Goal: Obtain resource: Obtain resource

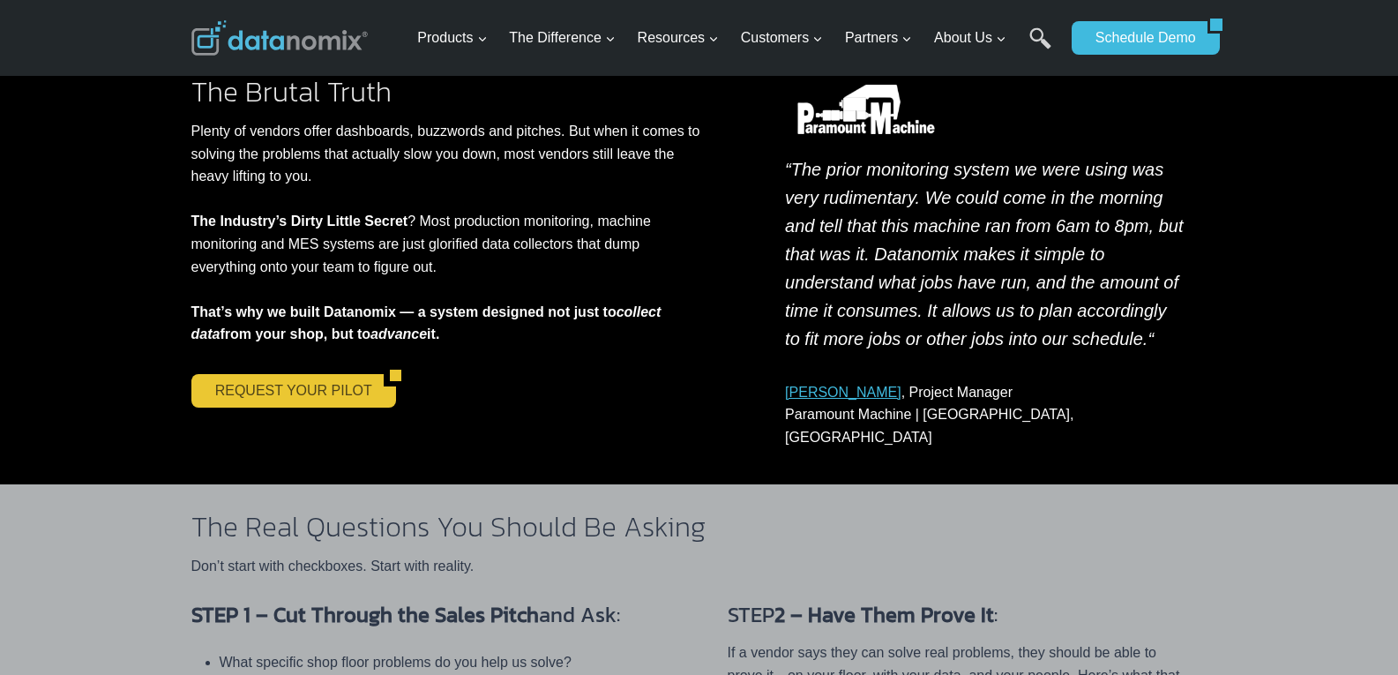
click at [284, 396] on link "REQUEST YOUR PILOT" at bounding box center [287, 391] width 192 height 34
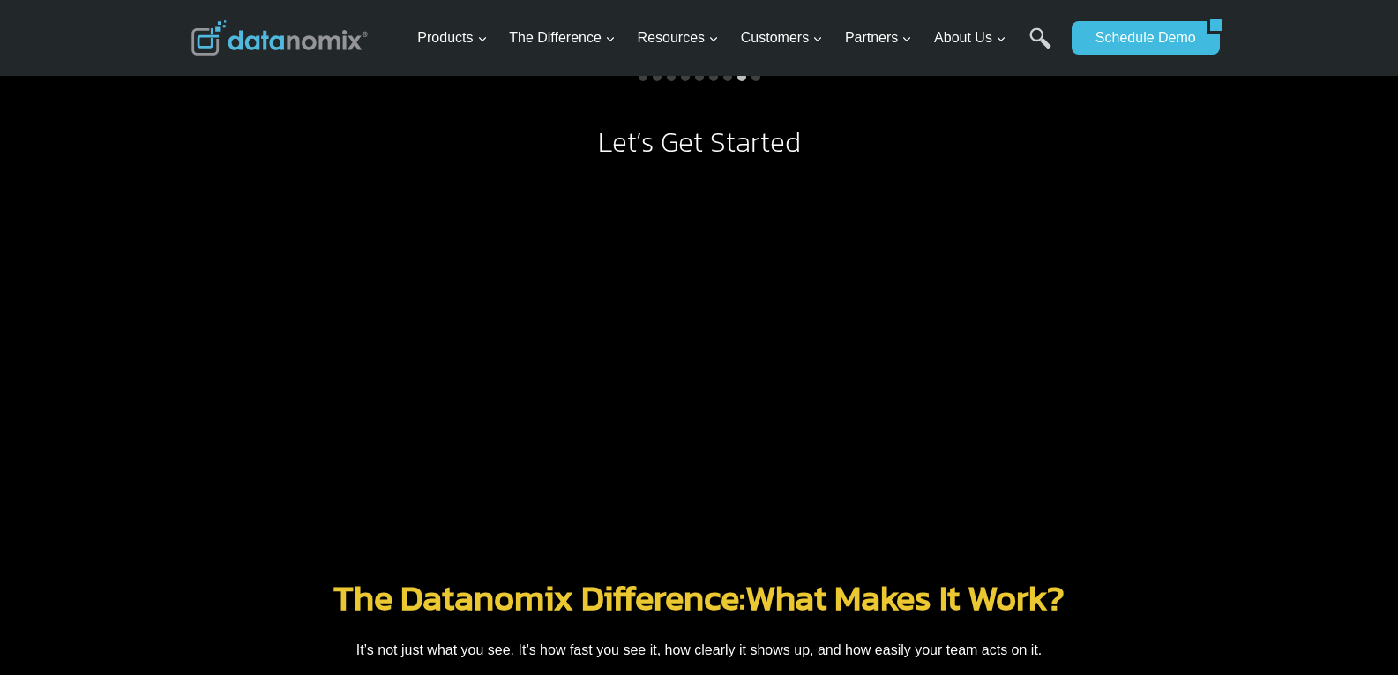
scroll to position [1647, 0]
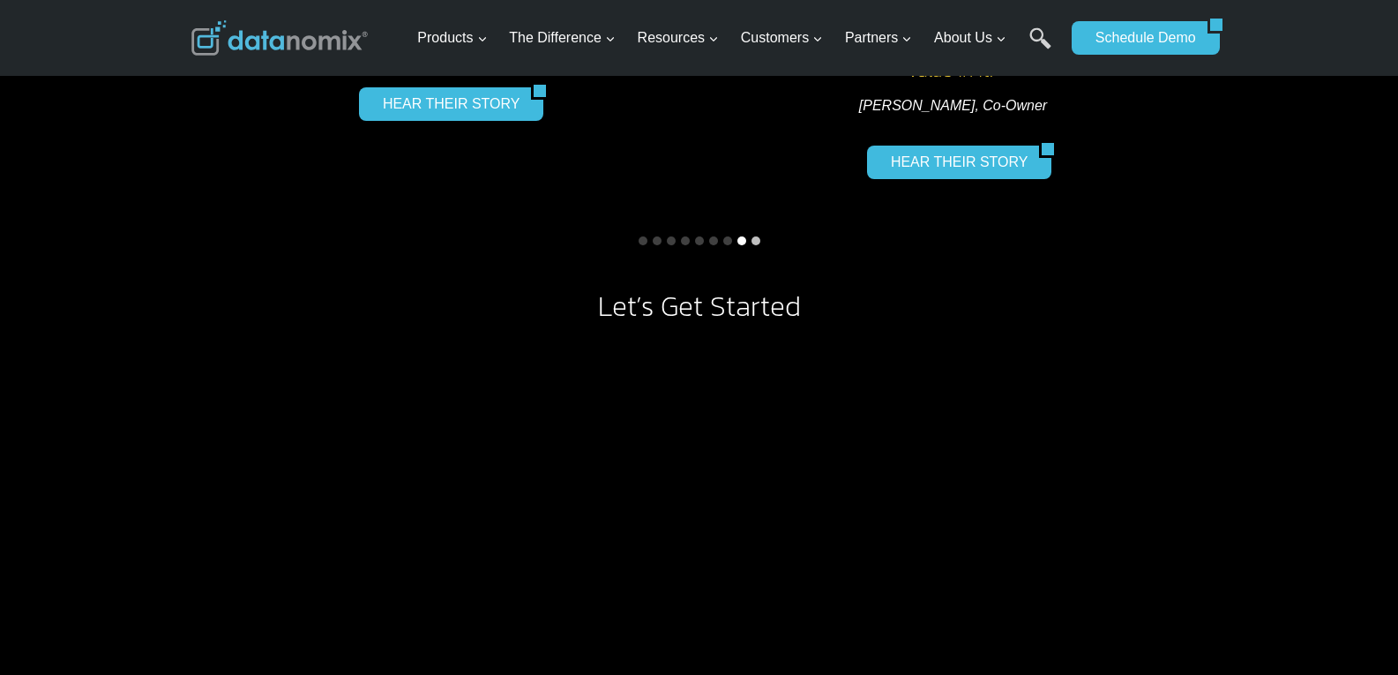
click at [741, 239] on button "Go to slide 8" at bounding box center [742, 240] width 9 height 9
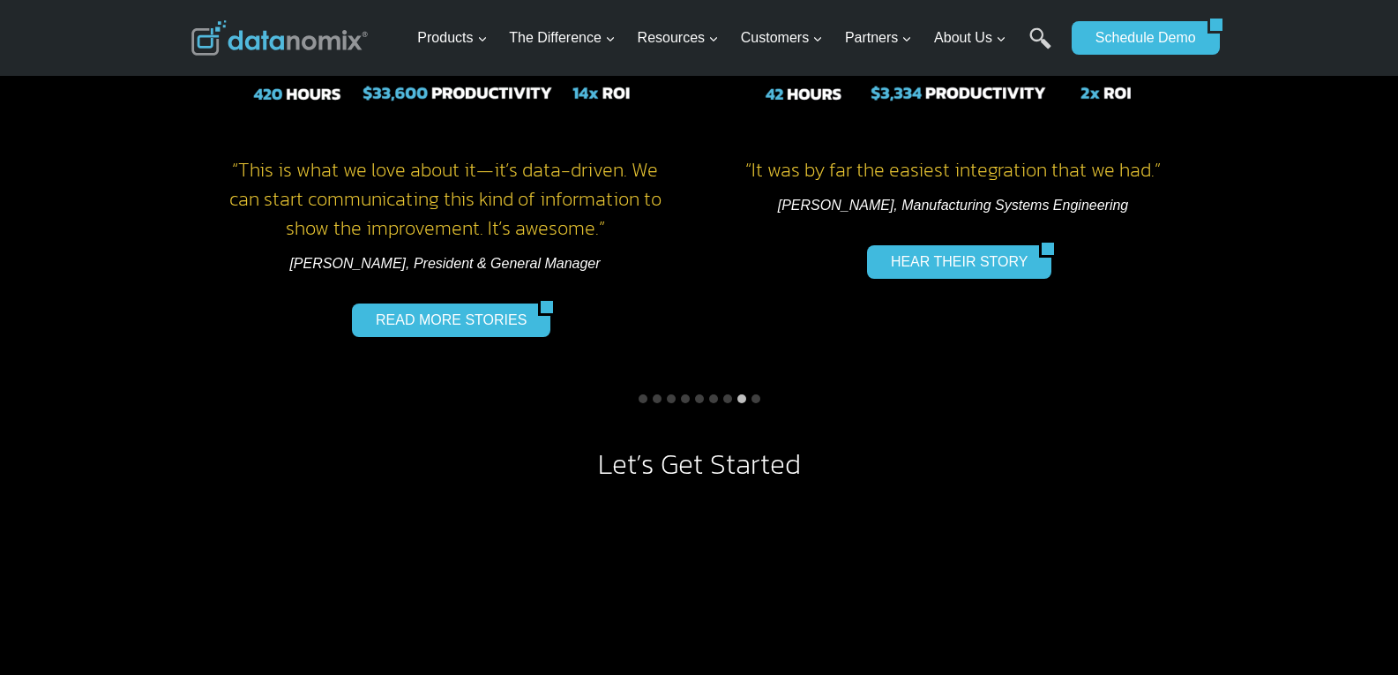
scroll to position [1529, 0]
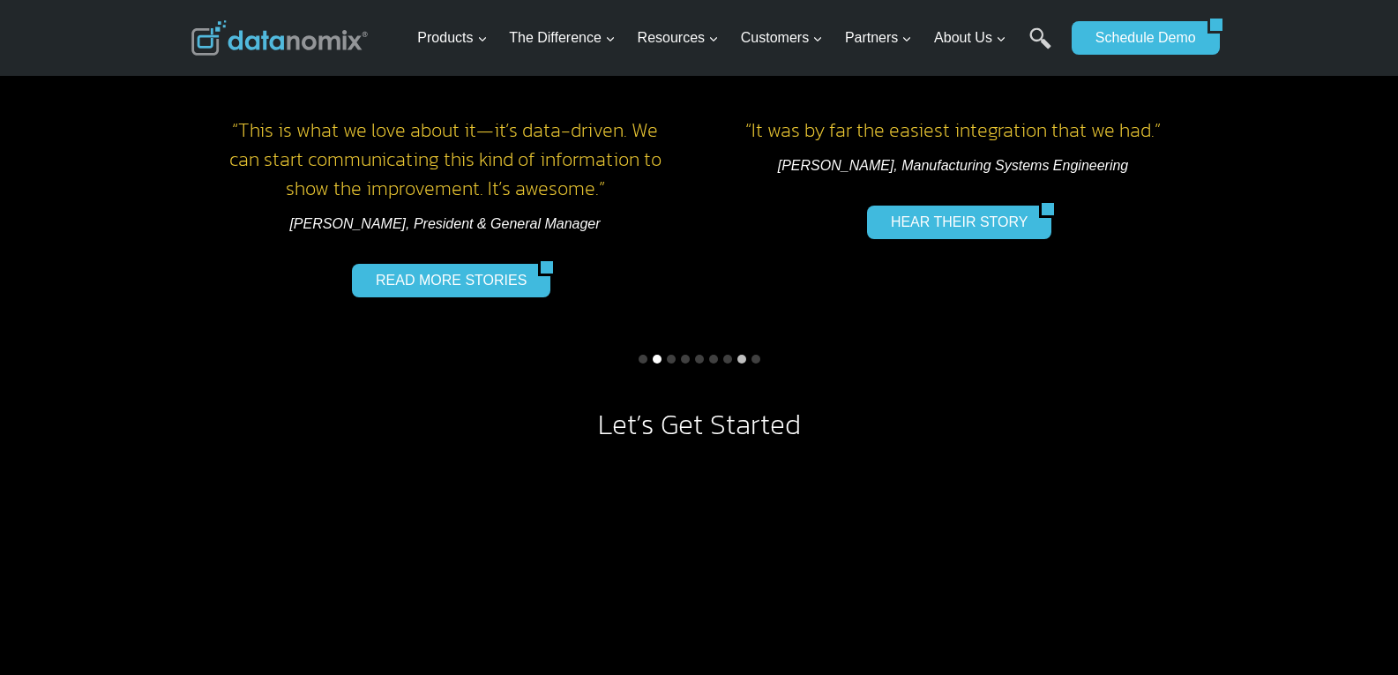
click at [656, 358] on button "Go to slide 2" at bounding box center [657, 359] width 9 height 9
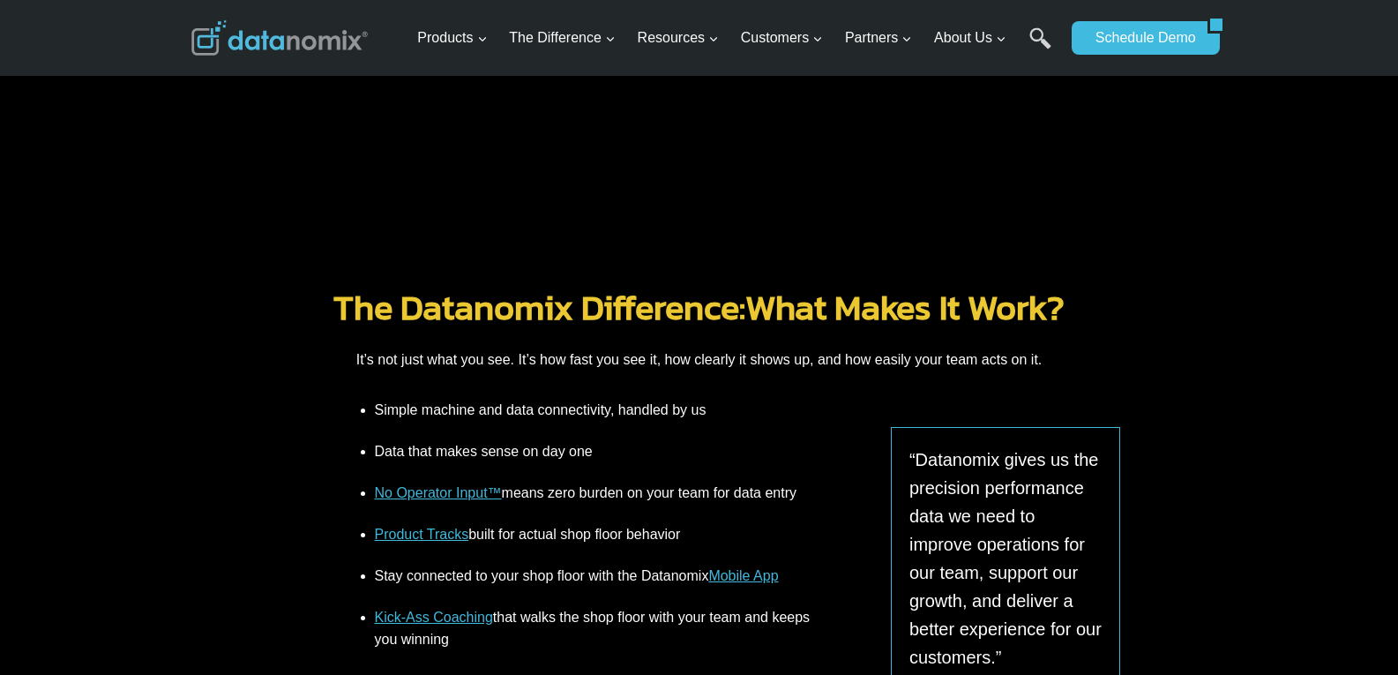
scroll to position [2177, 0]
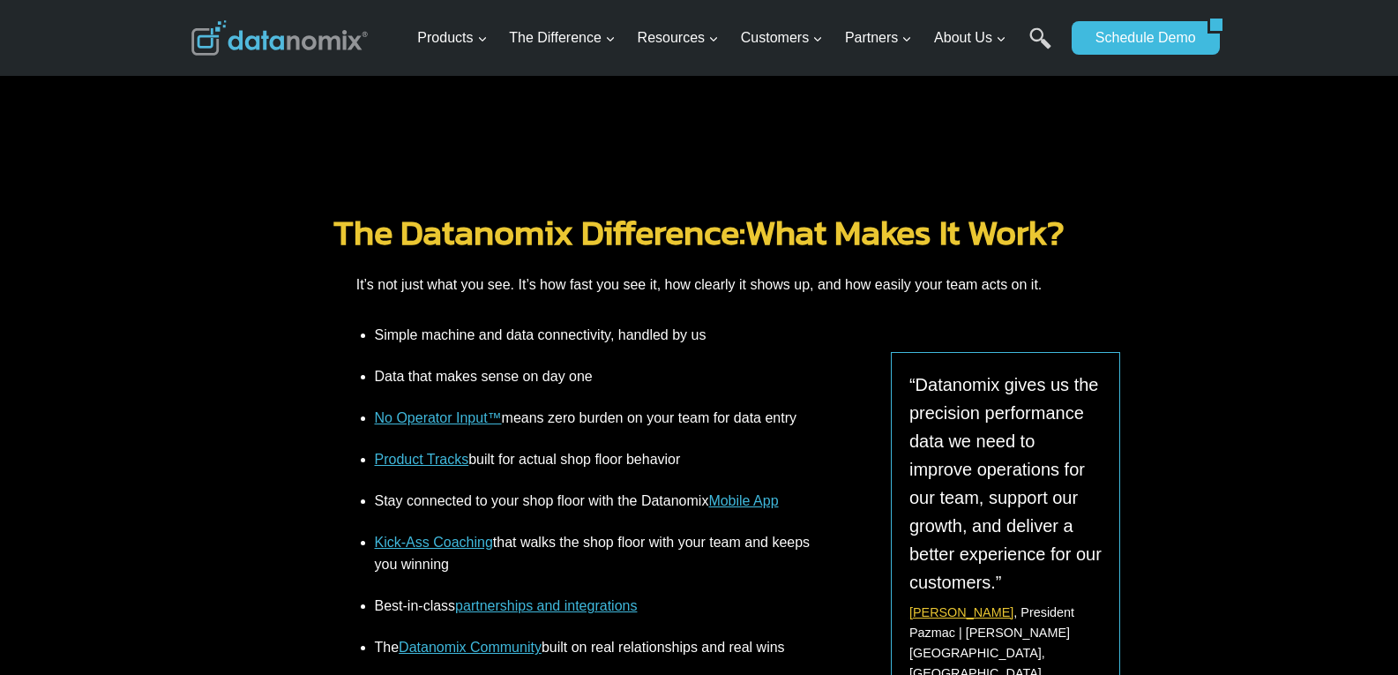
click at [917, 612] on link "[PERSON_NAME]" at bounding box center [962, 612] width 104 height 14
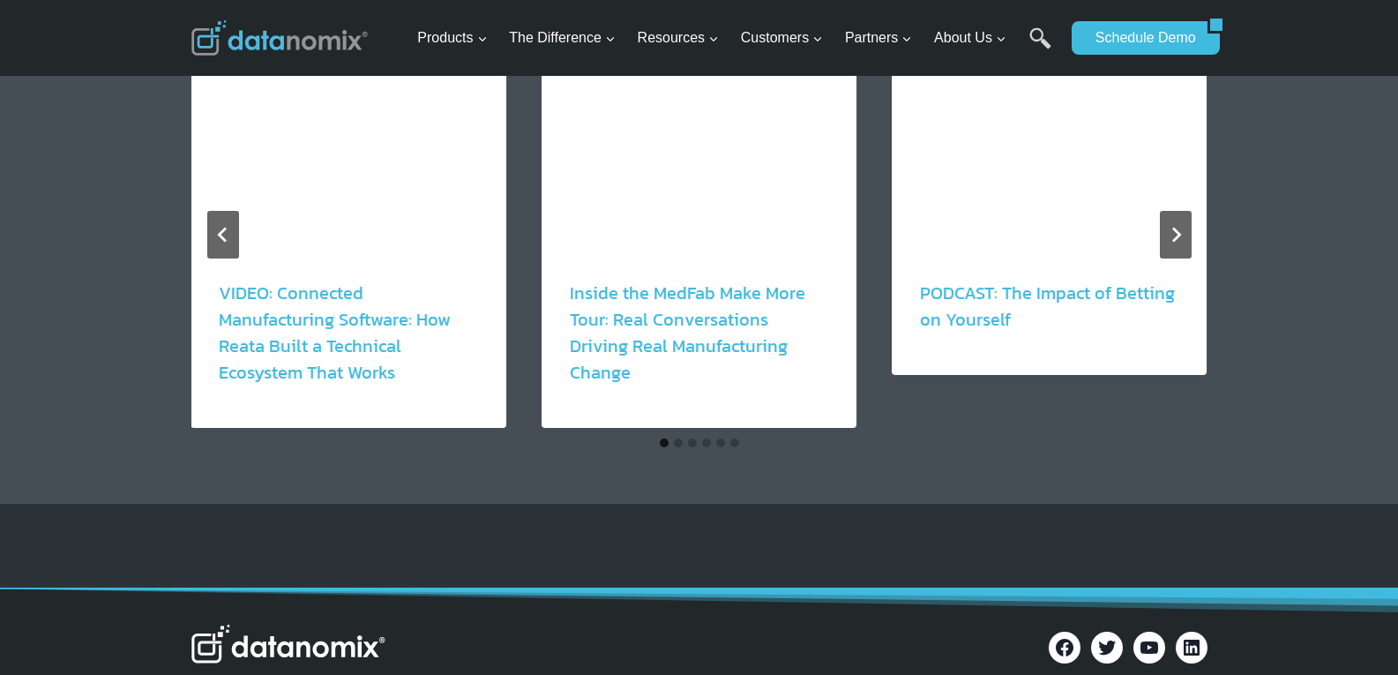
scroll to position [2411, 0]
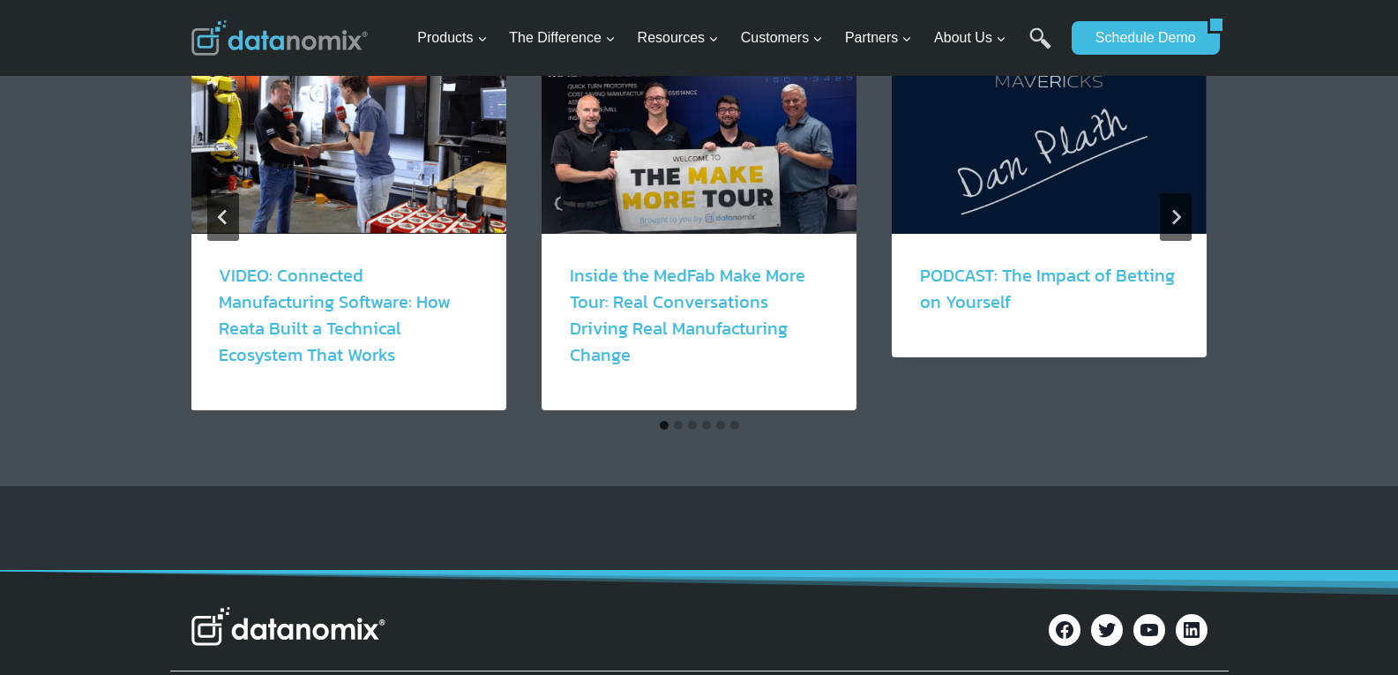
drag, startPoint x: 721, startPoint y: 358, endPoint x: 736, endPoint y: 335, distance: 27.4
click at [721, 421] on button "Go to slide 5" at bounding box center [720, 425] width 9 height 9
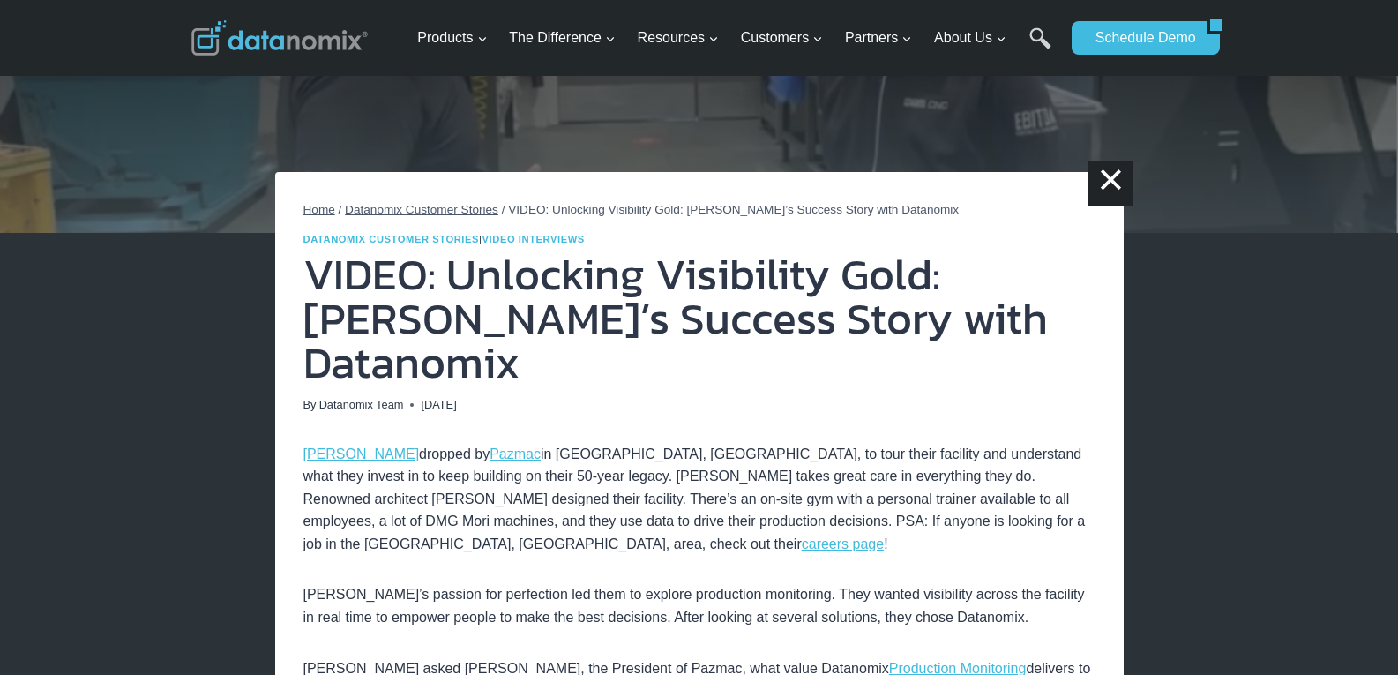
scroll to position [0, 0]
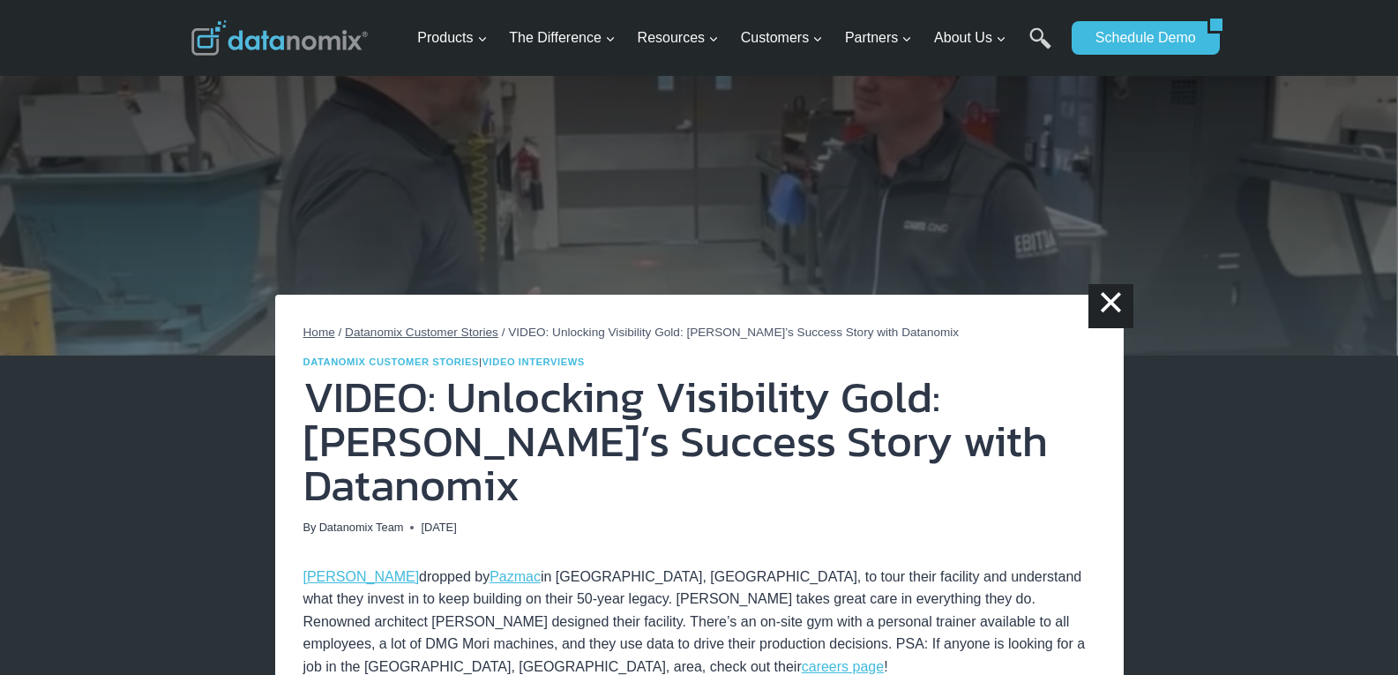
click at [459, 326] on span "Datanomix Customer Stories" at bounding box center [422, 332] width 154 height 13
